Goal: Information Seeking & Learning: Find contact information

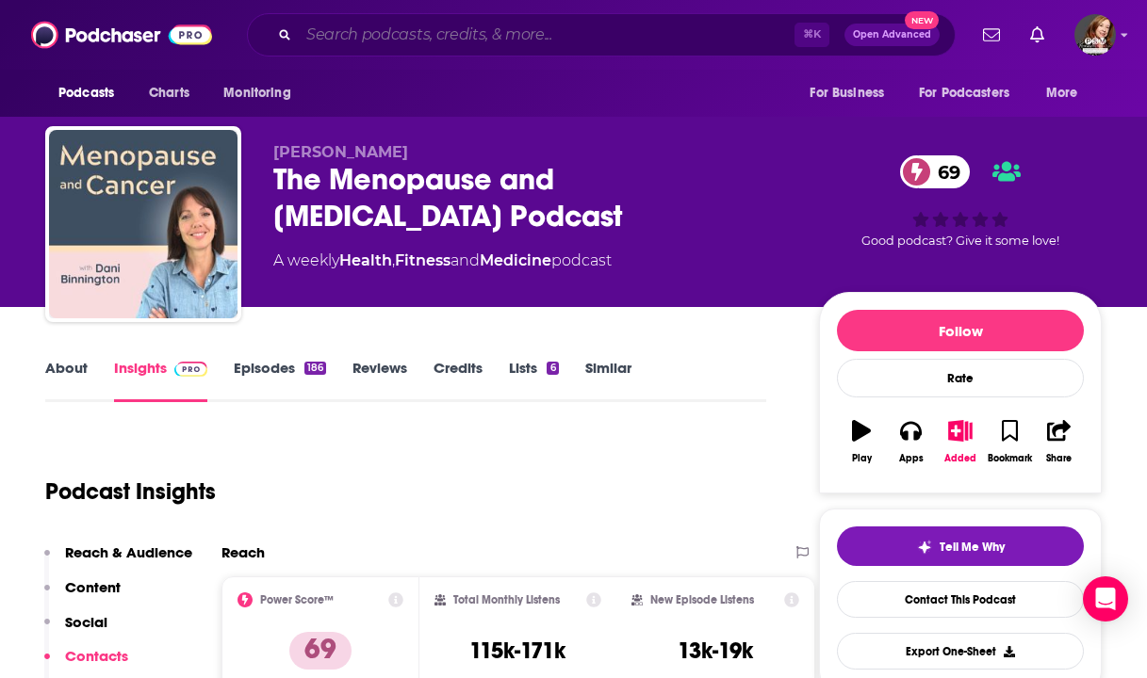
click at [361, 30] on input "Search podcasts, credits, & more..." at bounding box center [547, 35] width 496 height 30
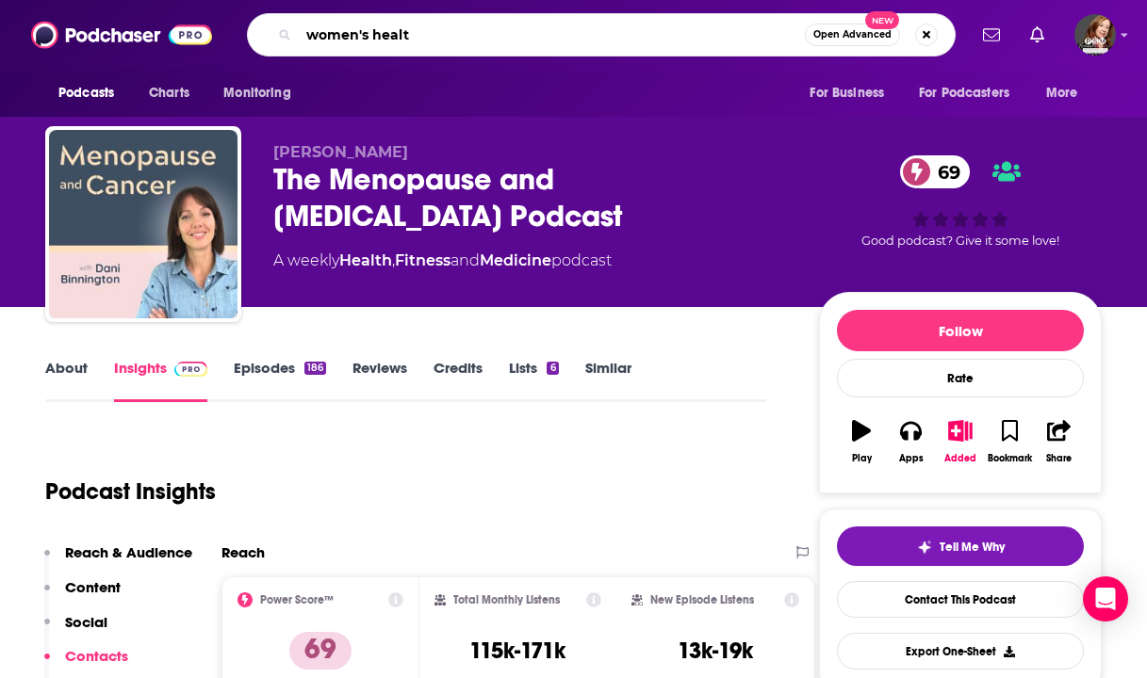
type input "women's health"
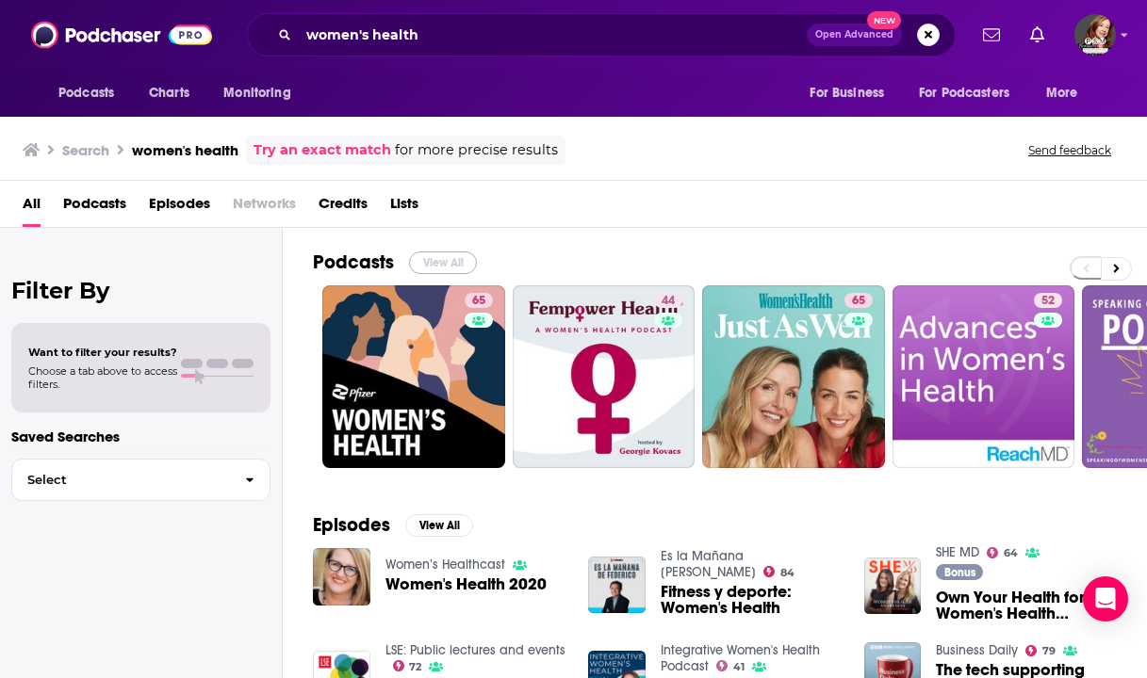
click at [419, 267] on button "View All" at bounding box center [443, 263] width 68 height 23
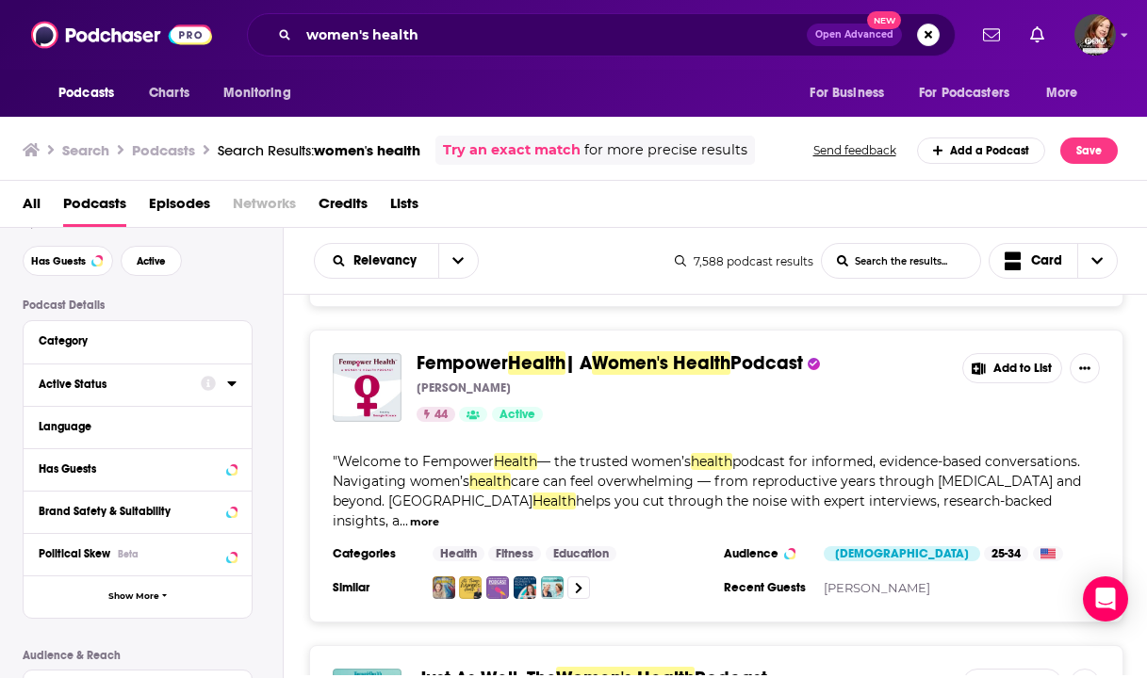
scroll to position [51, 0]
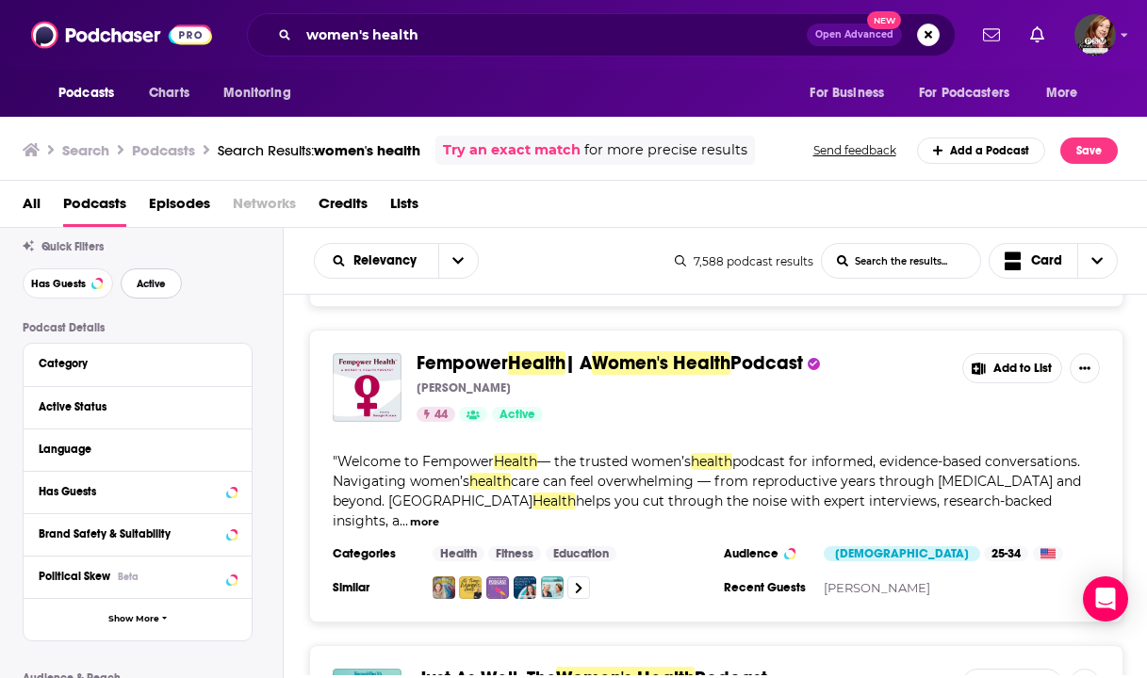
click at [160, 293] on button "Active" at bounding box center [151, 284] width 61 height 30
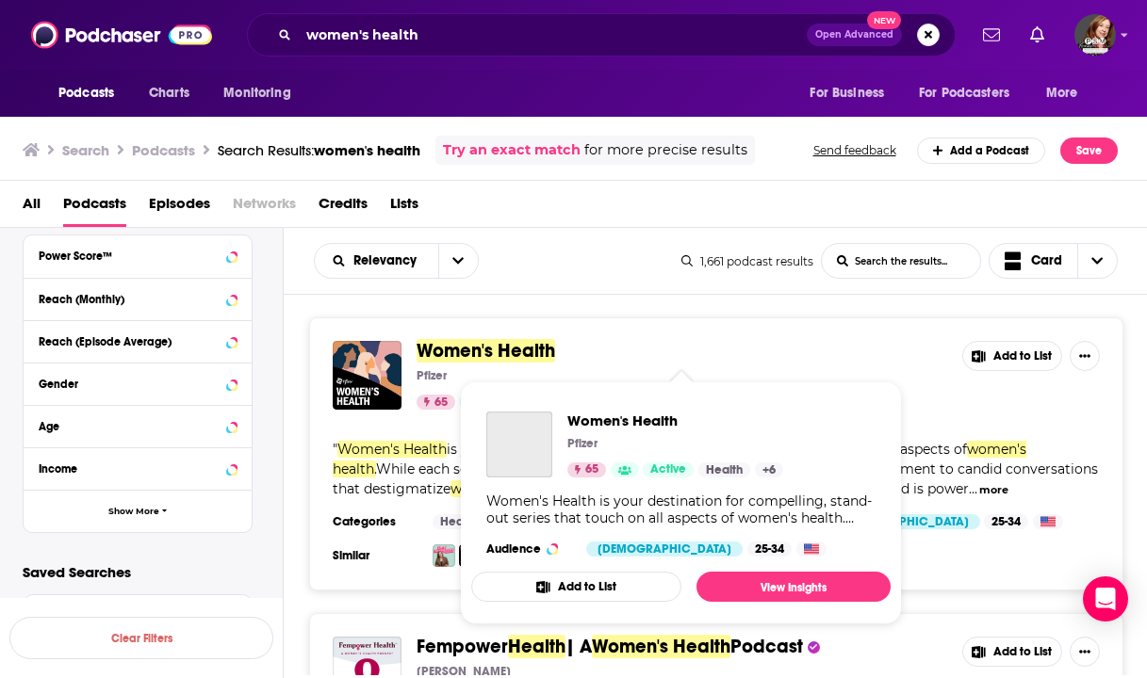
click at [532, 353] on span "Women's Health" at bounding box center [485, 351] width 139 height 24
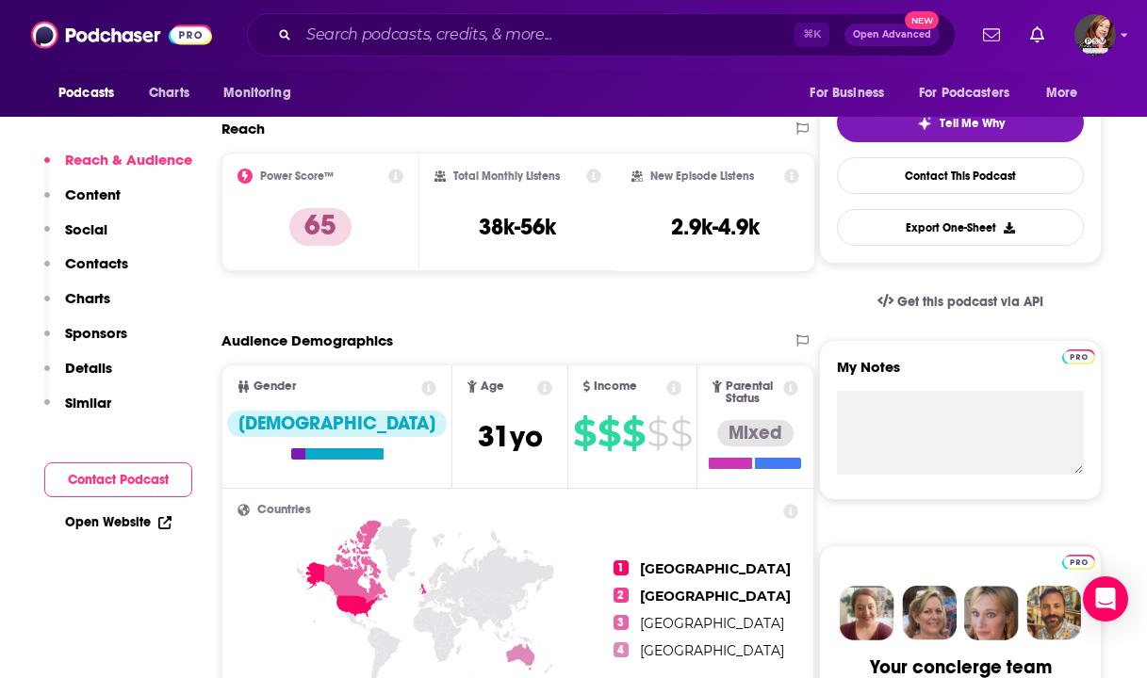
scroll to position [578, 0]
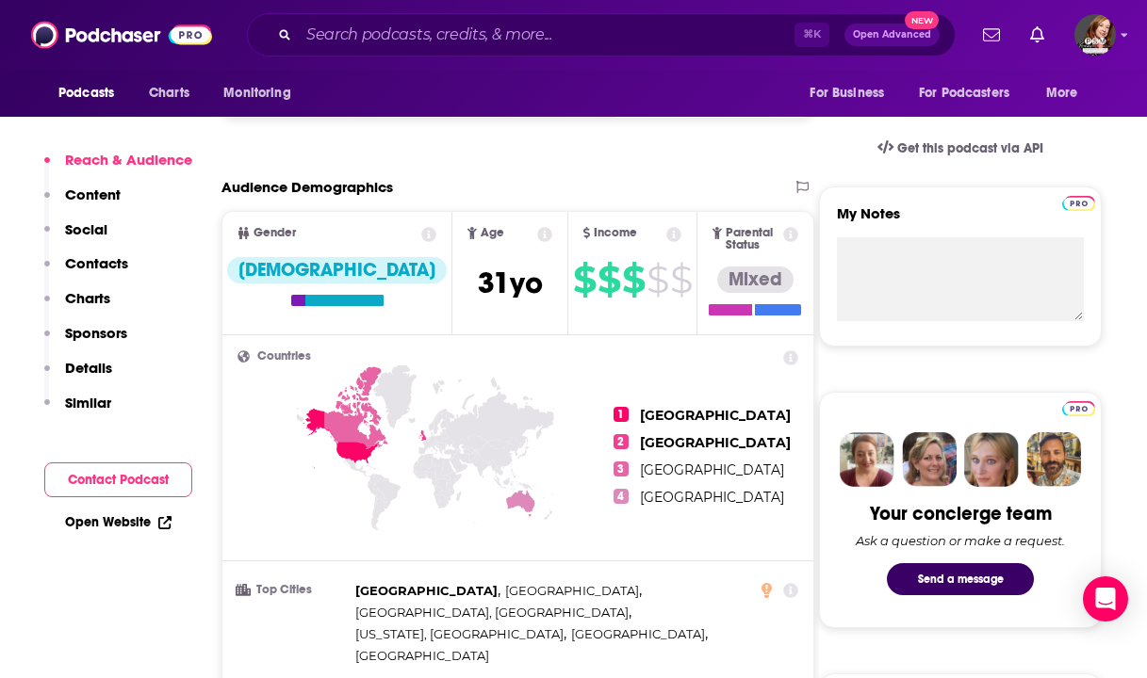
click at [666, 235] on icon at bounding box center [673, 234] width 15 height 15
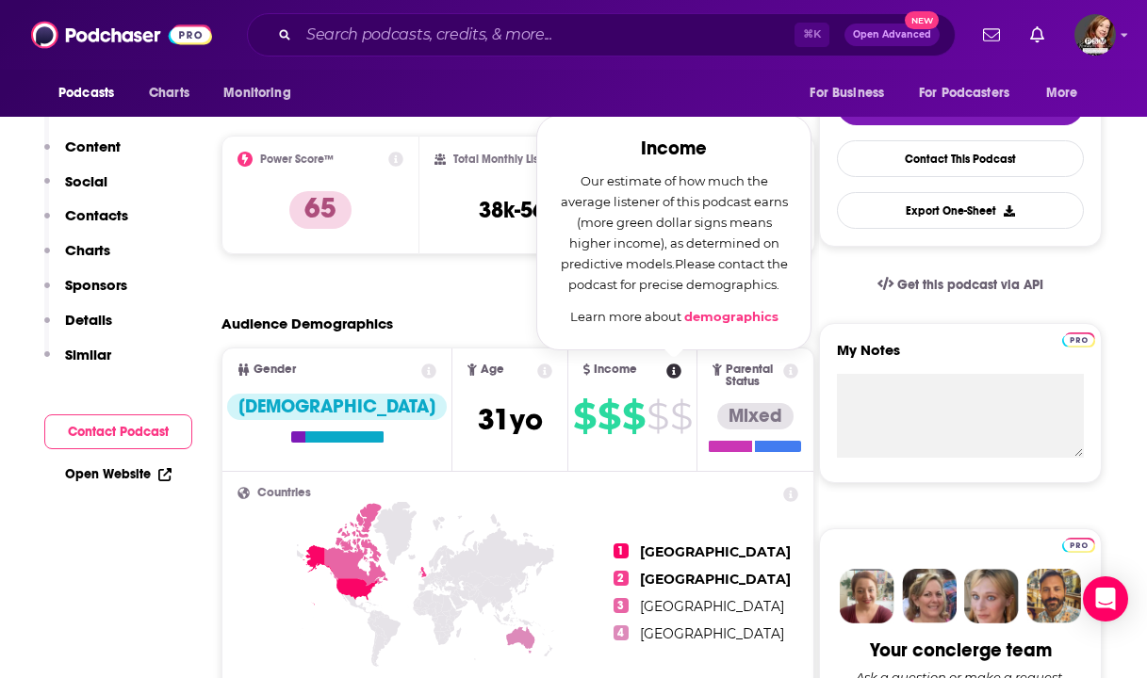
scroll to position [328, 0]
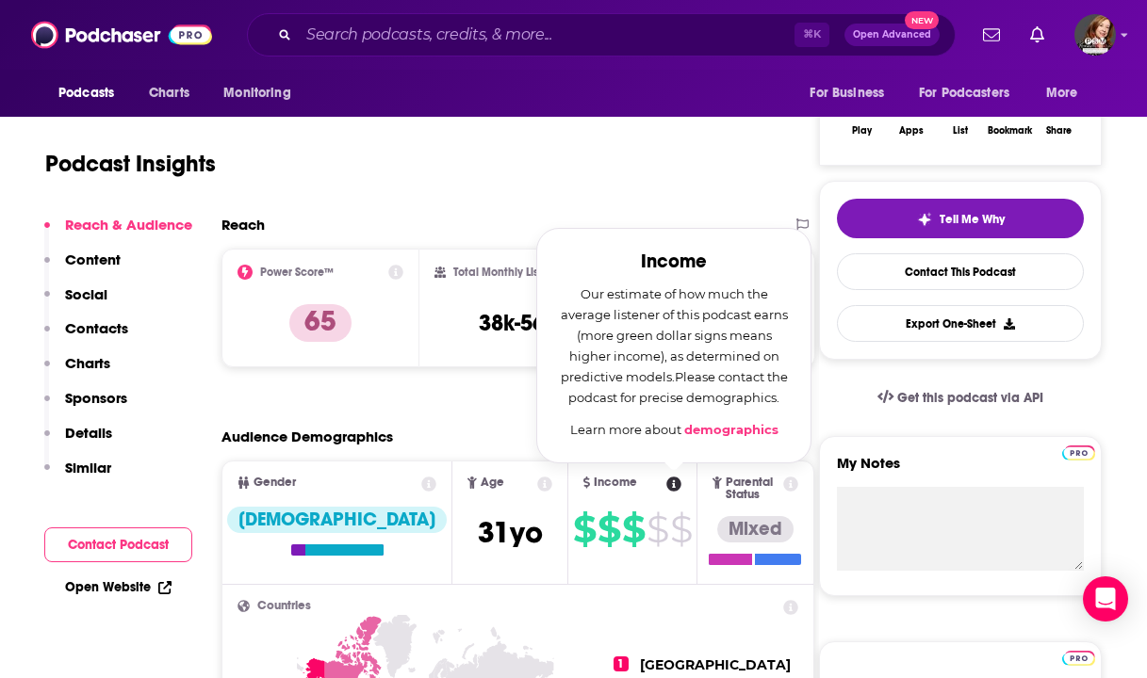
click at [714, 194] on div "Podcast Insights" at bounding box center [398, 153] width 706 height 96
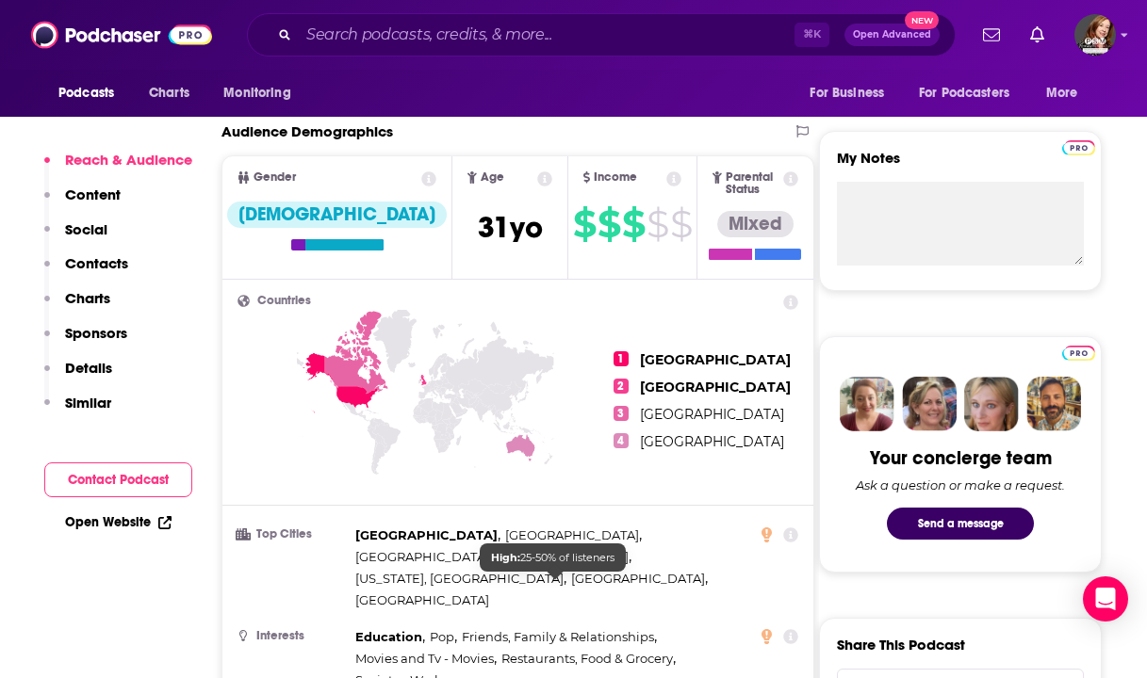
scroll to position [826, 0]
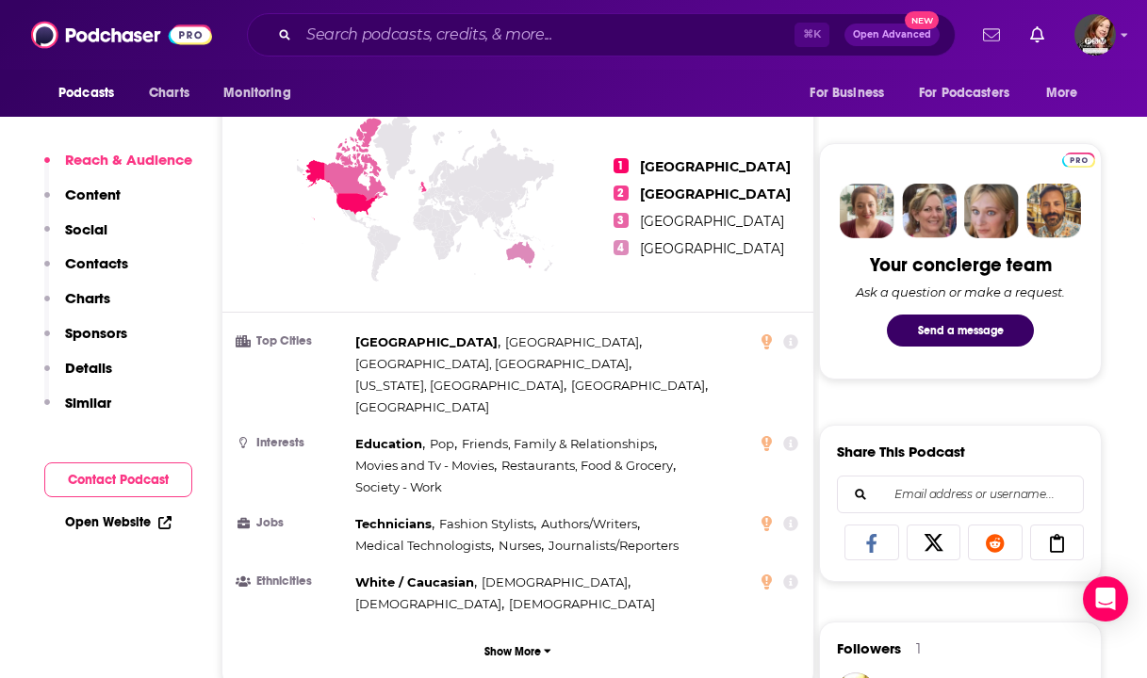
click at [996, 37] on icon "Show notifications dropdown" at bounding box center [991, 34] width 17 height 17
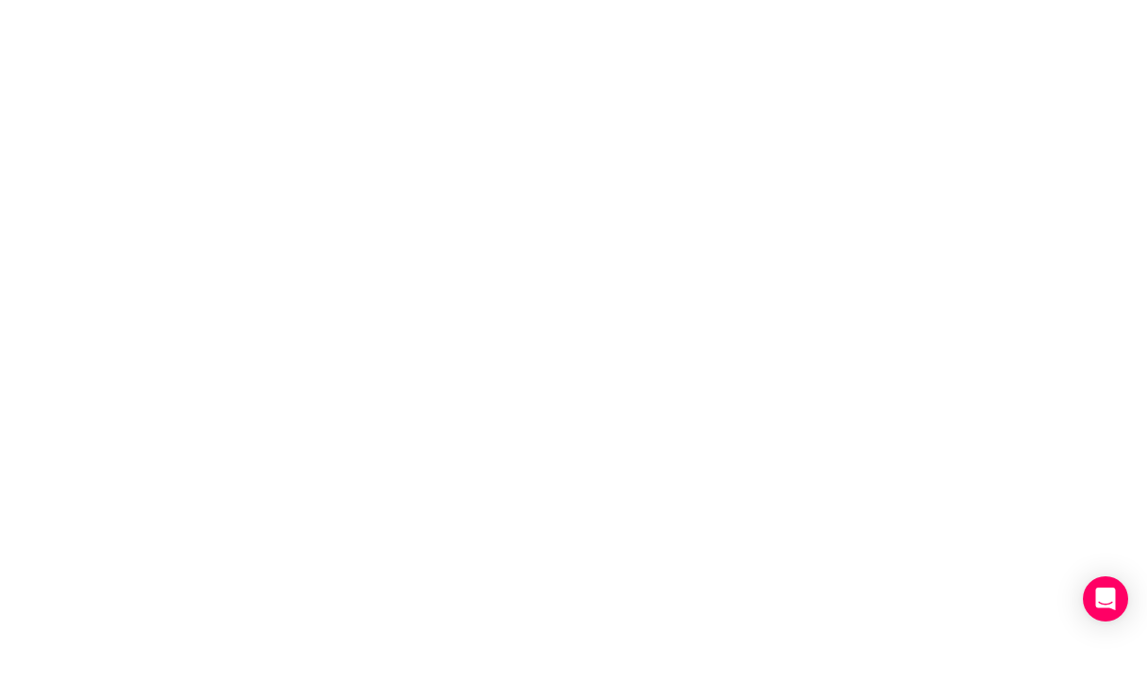
scroll to position [0, 0]
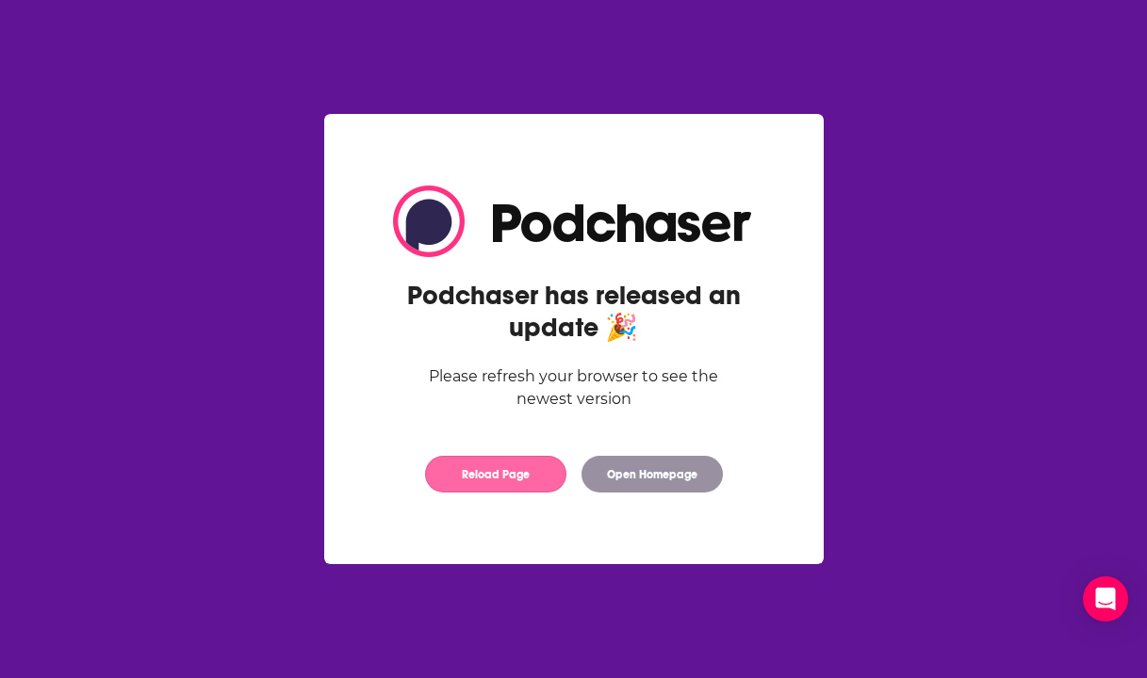
click at [505, 467] on button "Reload Page" at bounding box center [495, 474] width 141 height 37
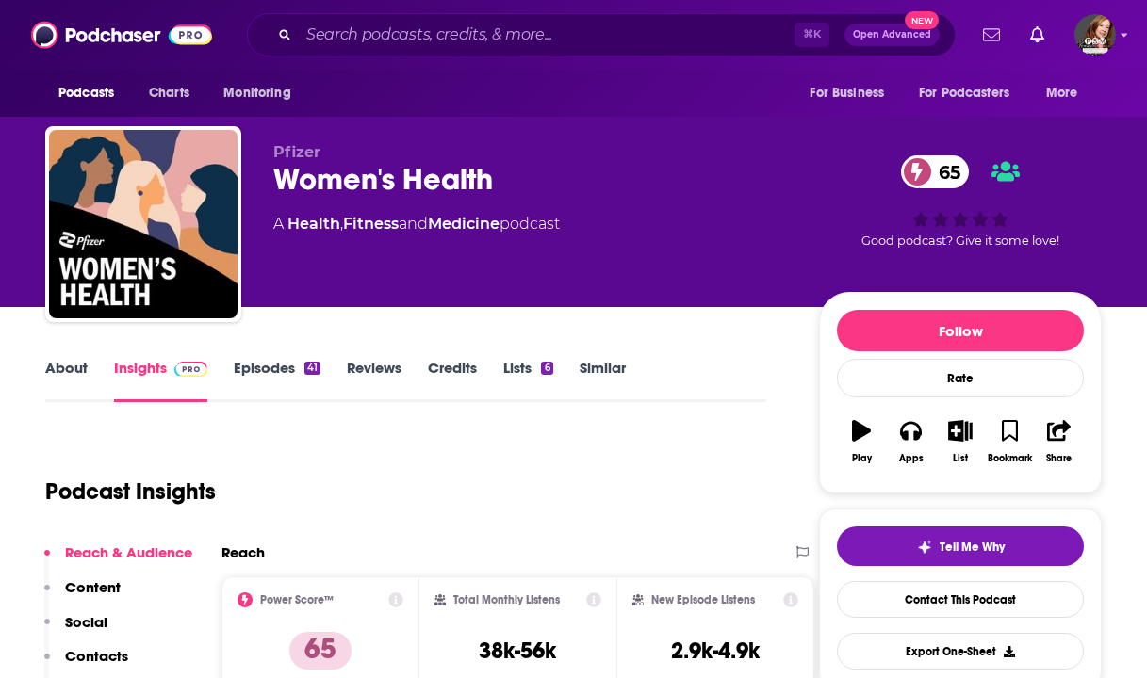
click at [991, 37] on icon "Show notifications dropdown" at bounding box center [991, 34] width 17 height 12
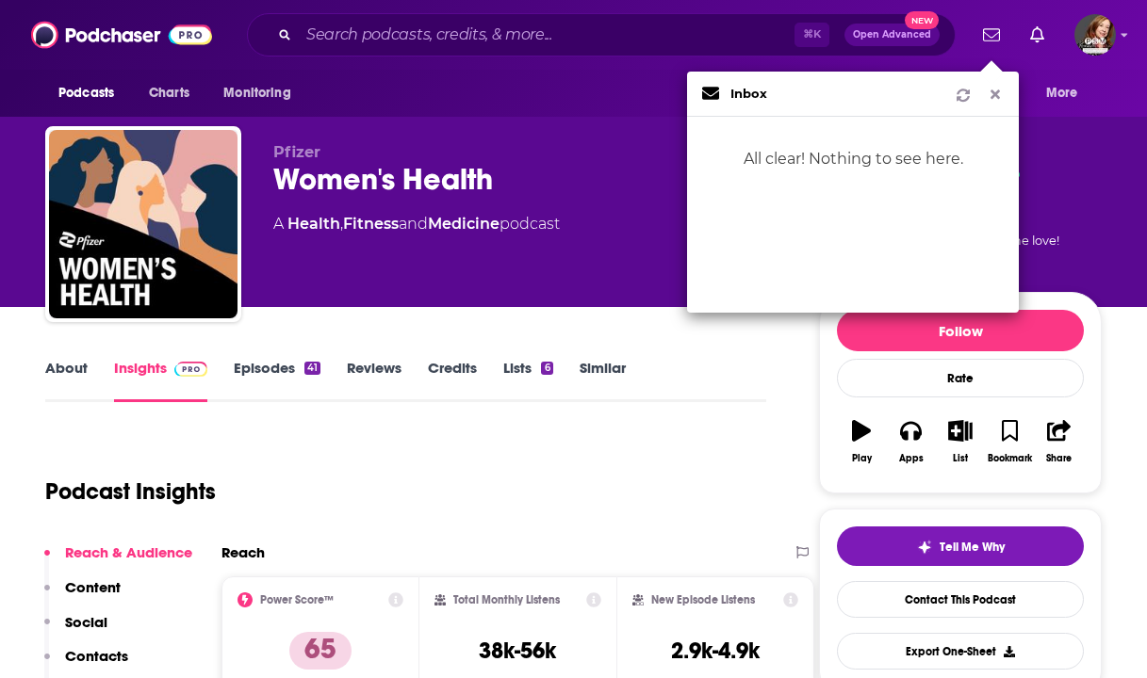
click at [990, 100] on icon "Show notifications dropdown" at bounding box center [994, 94] width 17 height 13
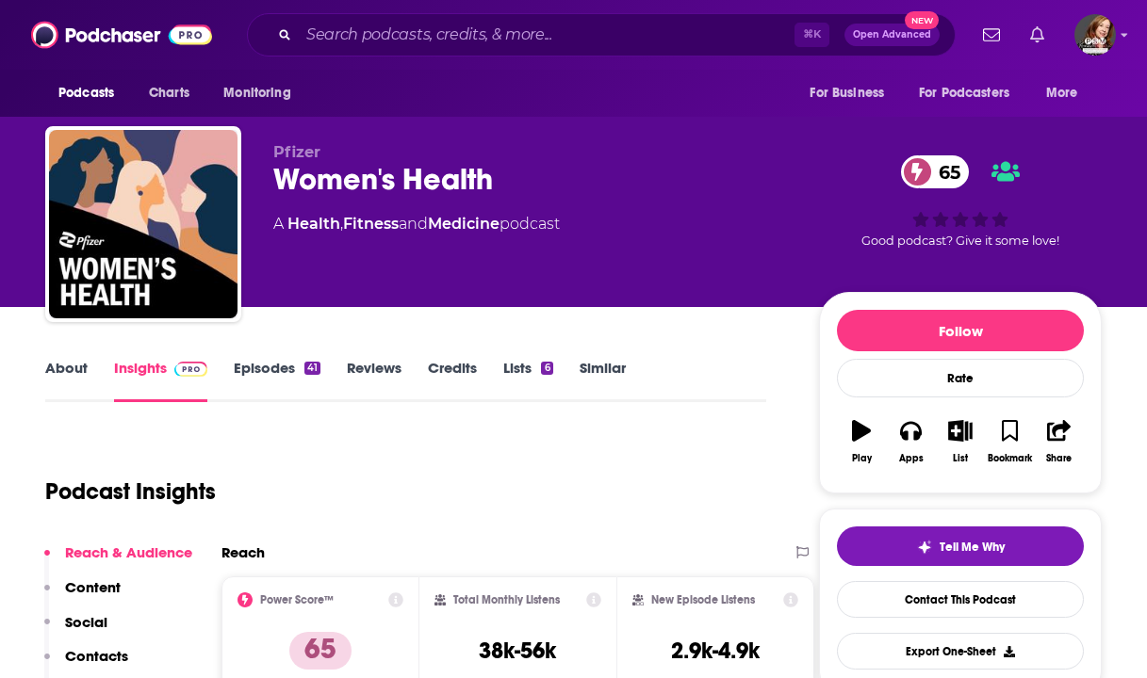
click at [1036, 34] on icon "Show notifications dropdown" at bounding box center [1037, 34] width 14 height 17
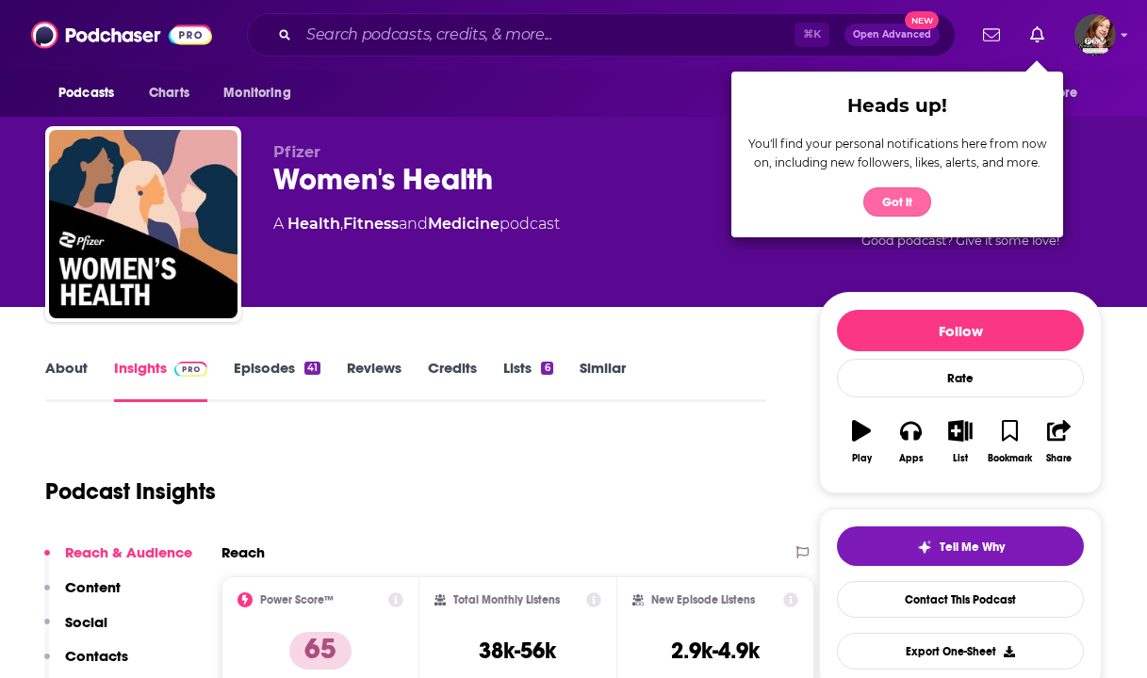
click at [889, 201] on button "Got it" at bounding box center [897, 201] width 68 height 29
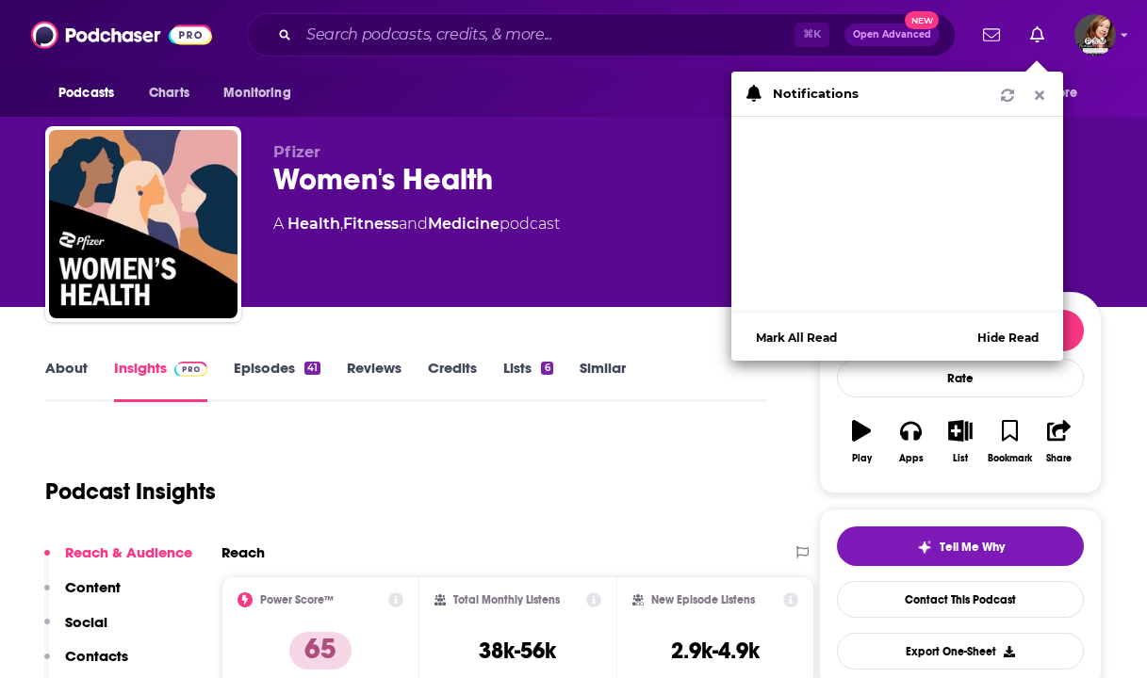
click at [1040, 96] on icon "Show notifications dropdown" at bounding box center [1039, 95] width 9 height 9
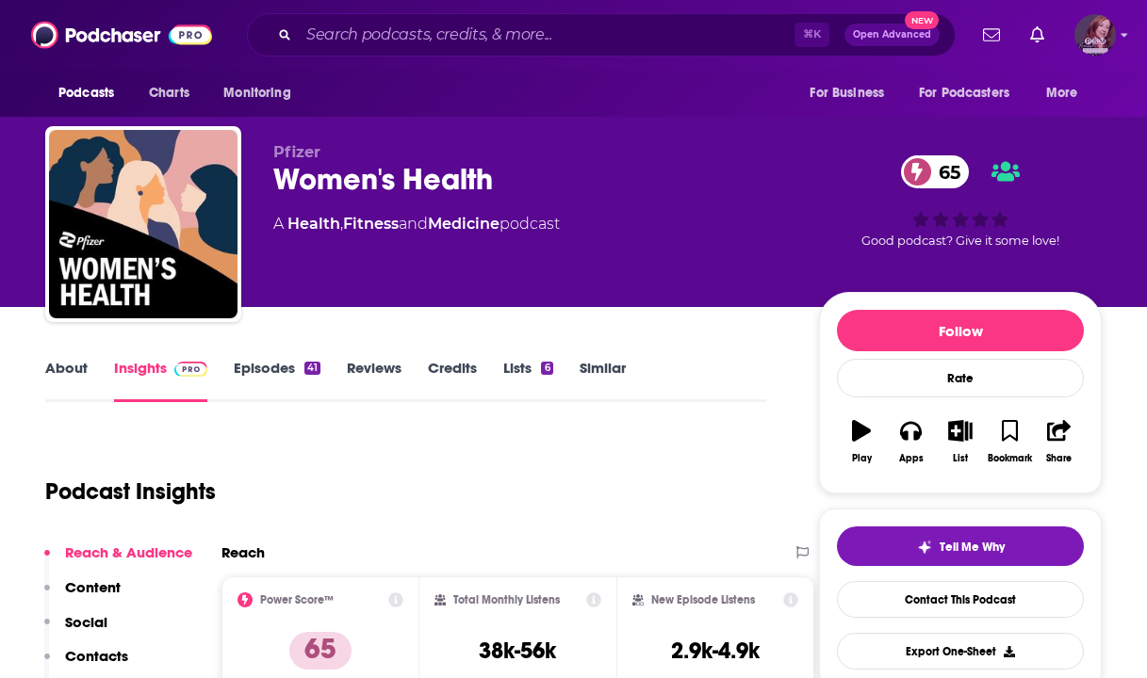
click at [1123, 44] on div "Show profile menu" at bounding box center [1124, 36] width 8 height 22
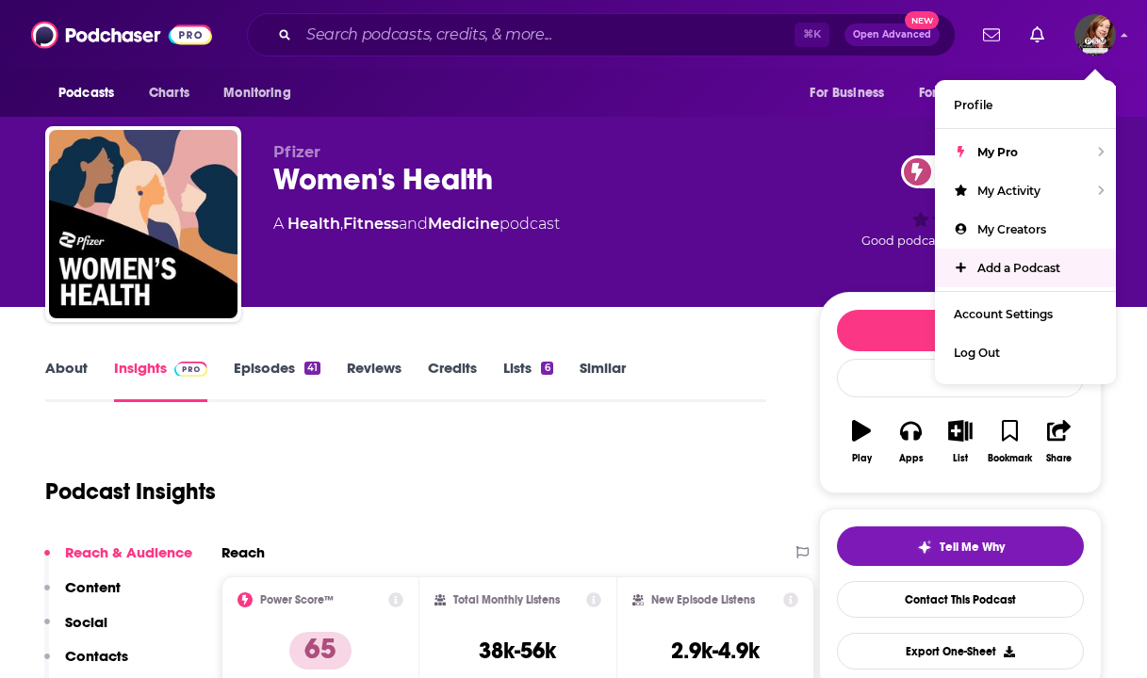
click at [663, 473] on div "Podcast Insights" at bounding box center [398, 480] width 706 height 96
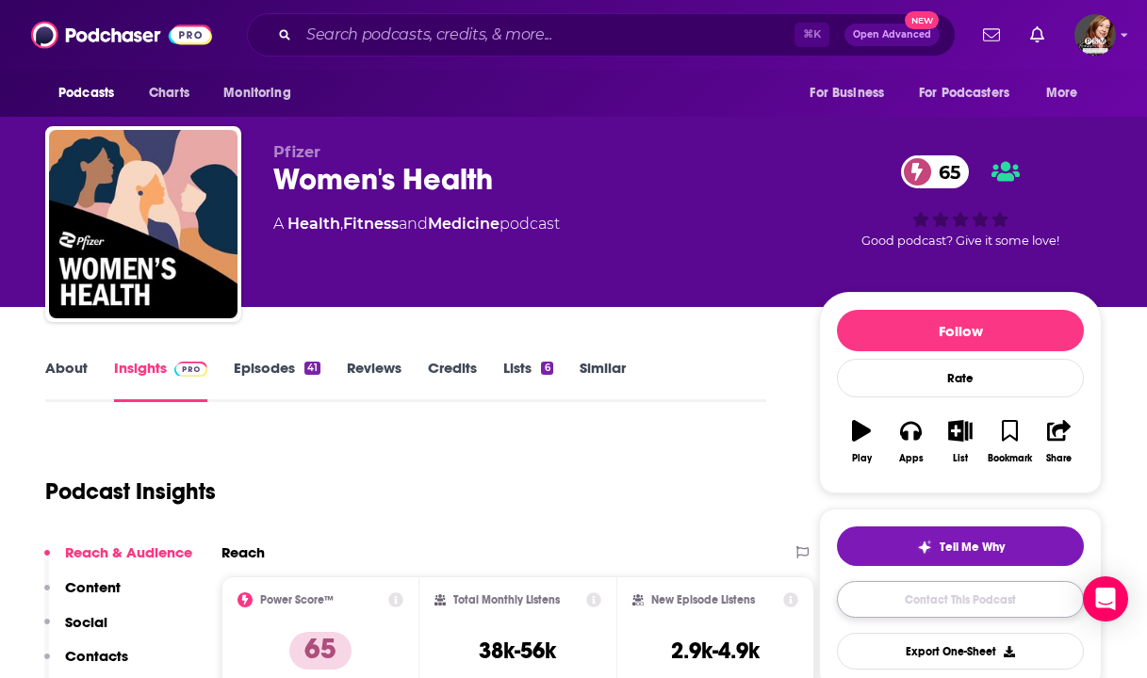
click at [943, 610] on link "Contact This Podcast" at bounding box center [960, 599] width 247 height 37
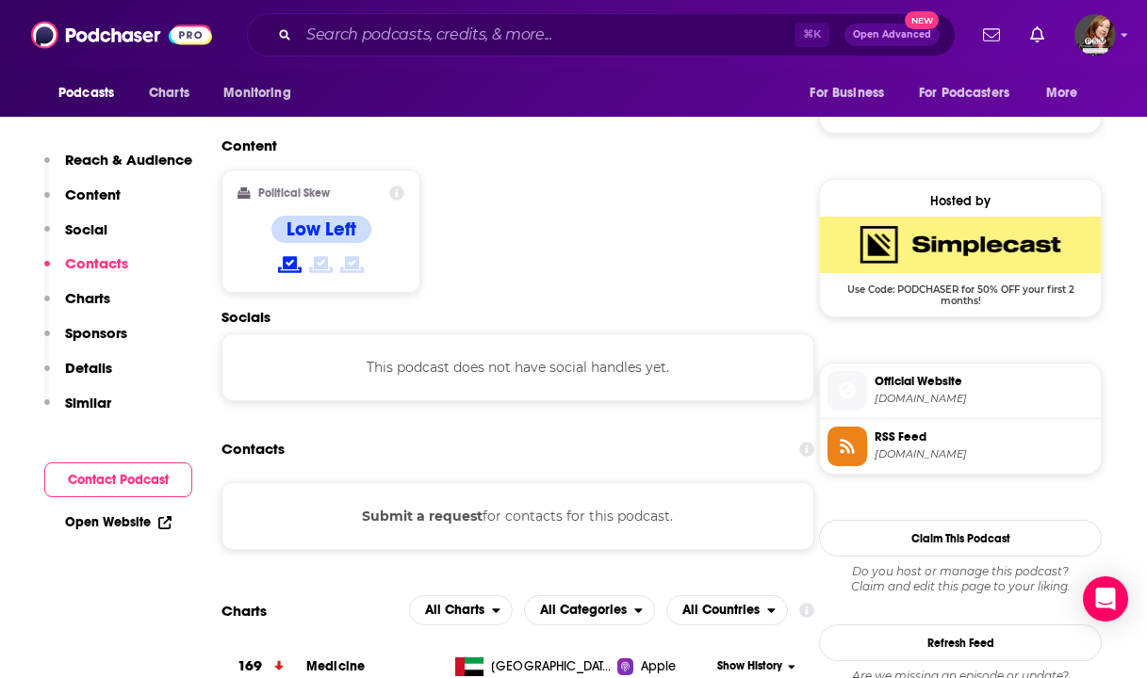
scroll to position [1423, 0]
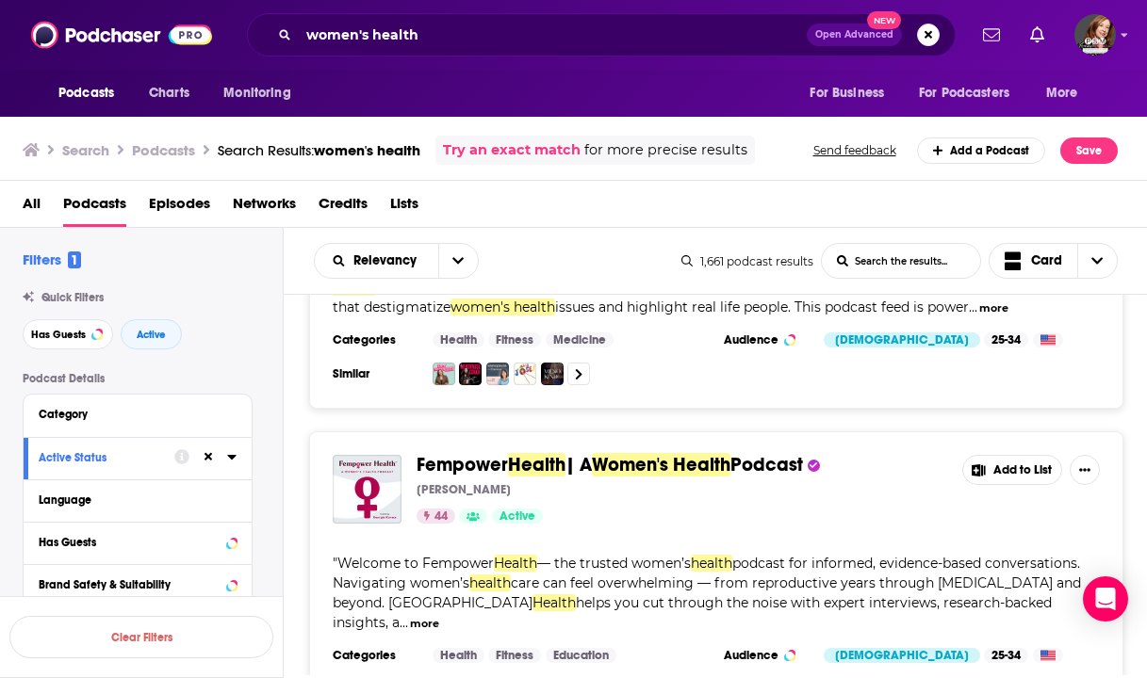
scroll to position [231, 0]
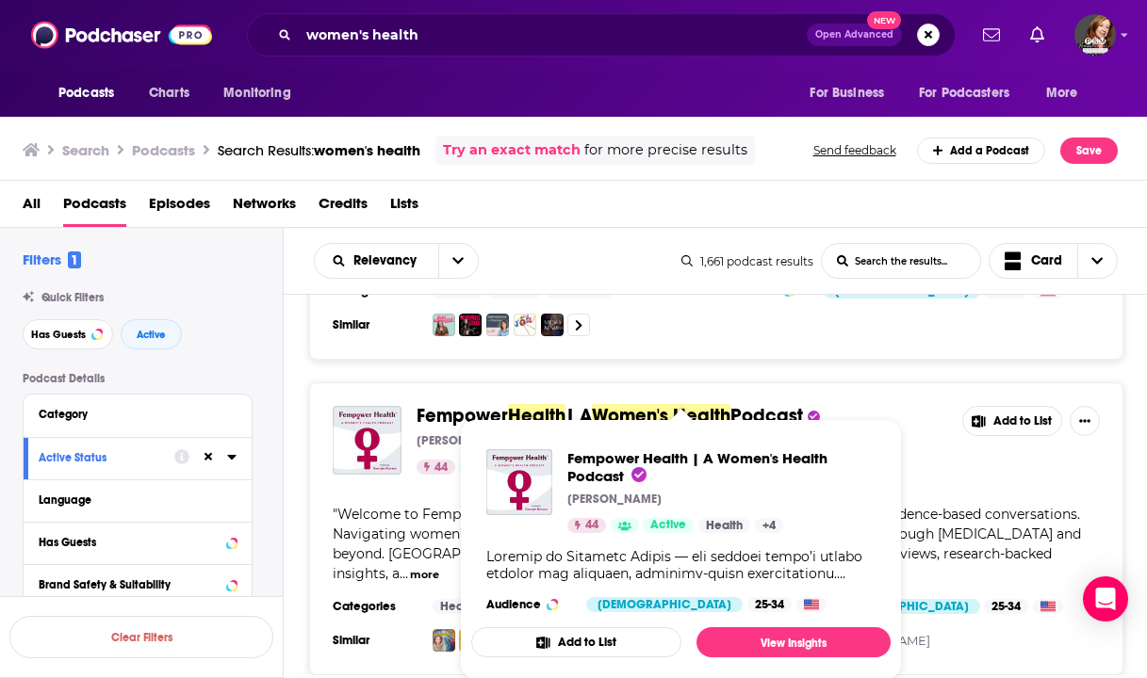
click at [557, 411] on span "Fempower Health | A Women's Health Podcast [PERSON_NAME] 44 Active Health + 4 A…" at bounding box center [681, 550] width 442 height 284
click at [660, 455] on span "Fempower Health | A Women's Health Podcast" at bounding box center [697, 467] width 260 height 36
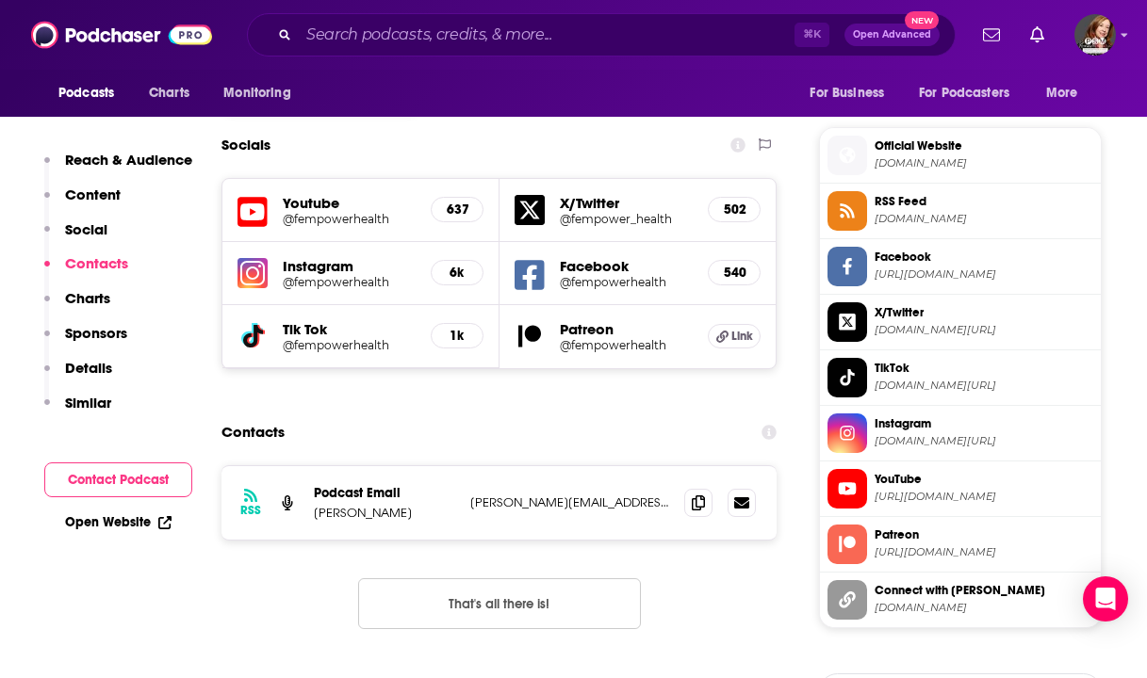
scroll to position [1676, 0]
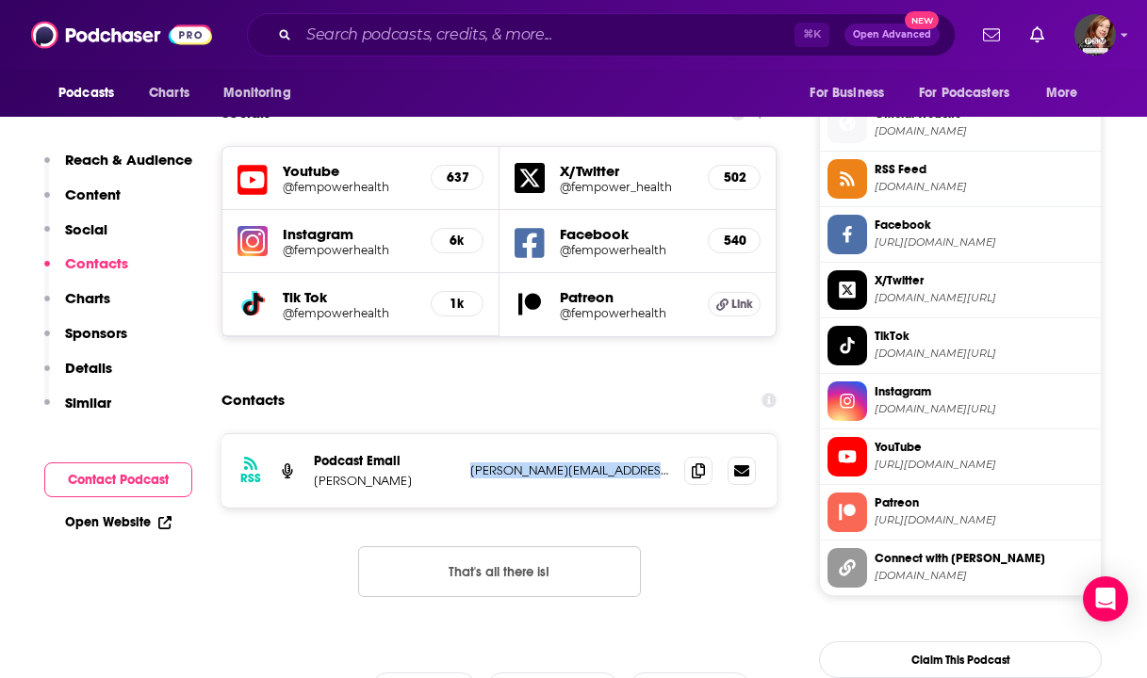
drag, startPoint x: 657, startPoint y: 354, endPoint x: 462, endPoint y: 340, distance: 195.5
click at [462, 434] on div "RSS Podcast Email [PERSON_NAME] [PERSON_NAME][EMAIL_ADDRESS][DOMAIN_NAME] [PERS…" at bounding box center [498, 470] width 555 height 73
click at [483, 434] on div "RSS Podcast Email [PERSON_NAME] [PERSON_NAME][EMAIL_ADDRESS][DOMAIN_NAME] [PERS…" at bounding box center [498, 470] width 555 height 73
drag, startPoint x: 657, startPoint y: 342, endPoint x: 468, endPoint y: 342, distance: 188.4
click at [468, 434] on div "RSS Podcast Email [PERSON_NAME] [PERSON_NAME][EMAIL_ADDRESS][DOMAIN_NAME] [PERS…" at bounding box center [498, 470] width 555 height 73
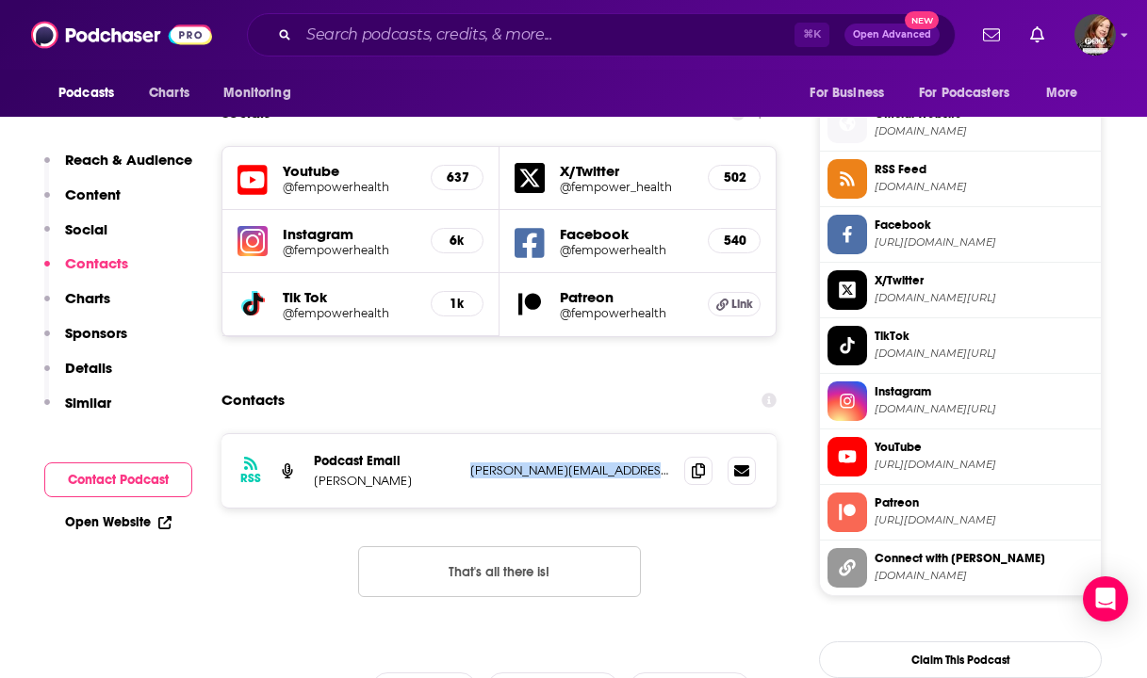
copy p "[PERSON_NAME][EMAIL_ADDRESS][DOMAIN_NAME]"
